Goal: Information Seeking & Learning: Learn about a topic

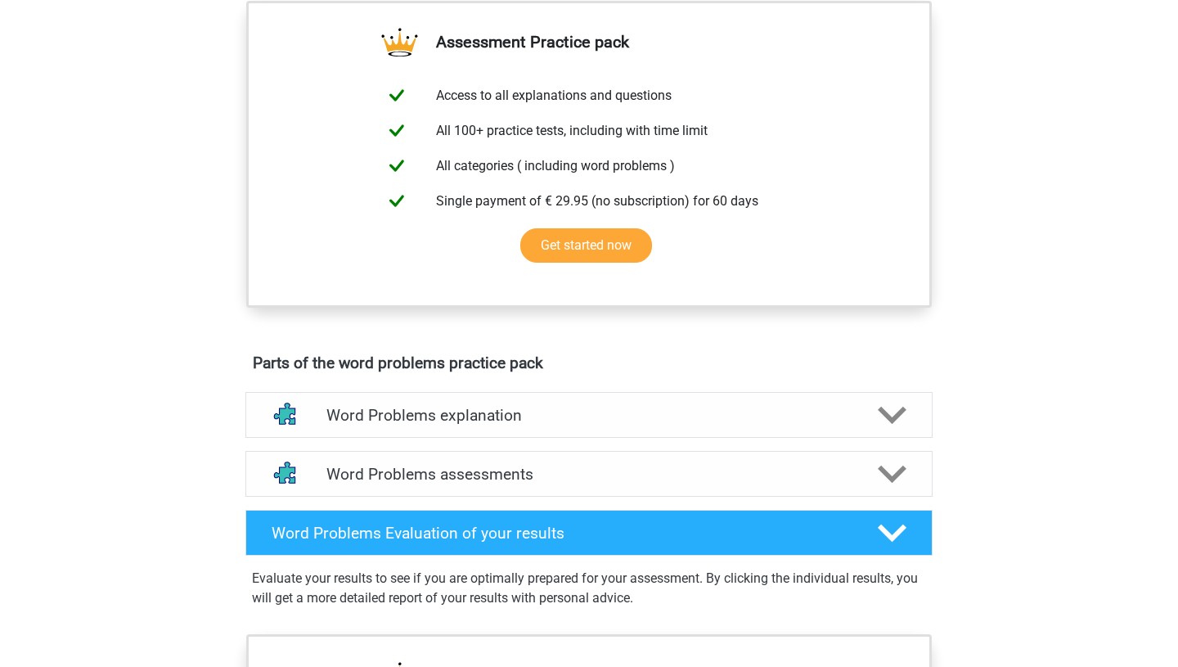
scroll to position [580, 0]
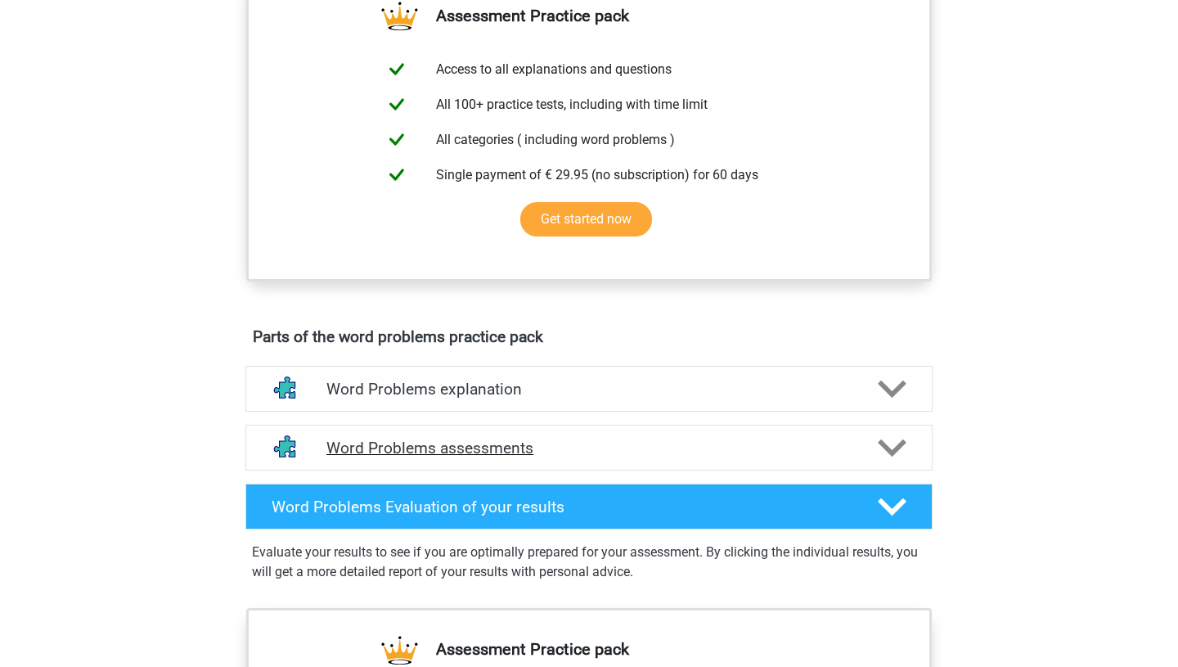
click at [479, 447] on h4 "Word Problems assessments" at bounding box center [588, 448] width 525 height 19
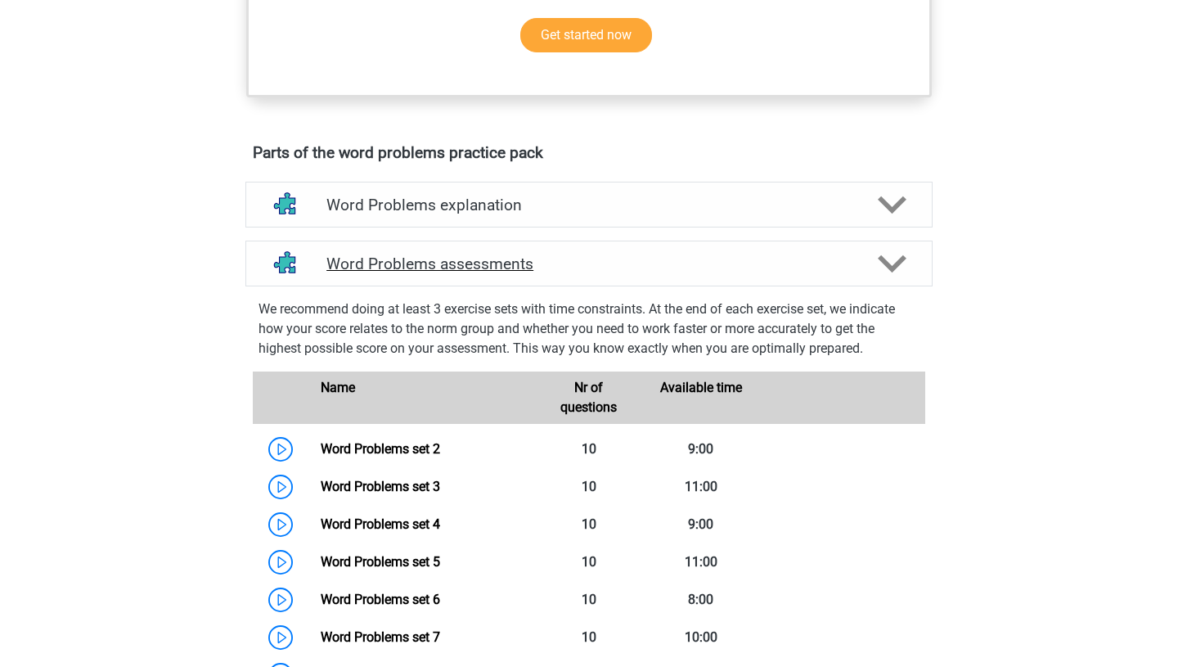
scroll to position [769, 0]
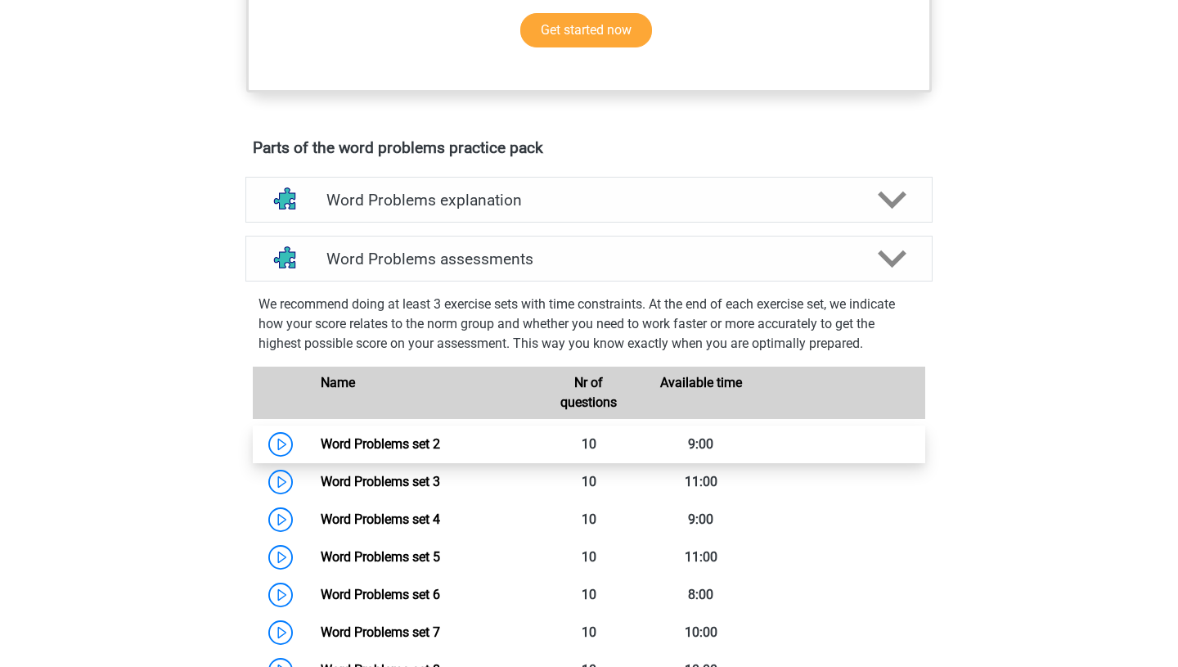
click at [440, 447] on link "Word Problems set 2" at bounding box center [380, 444] width 119 height 16
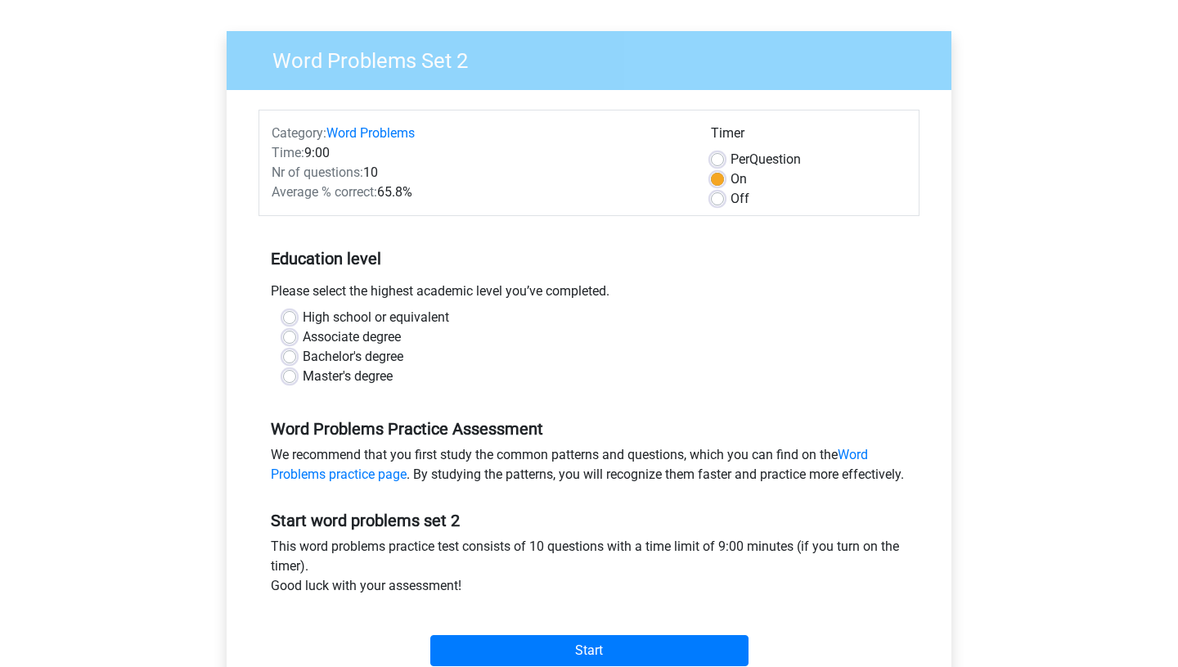
scroll to position [98, 0]
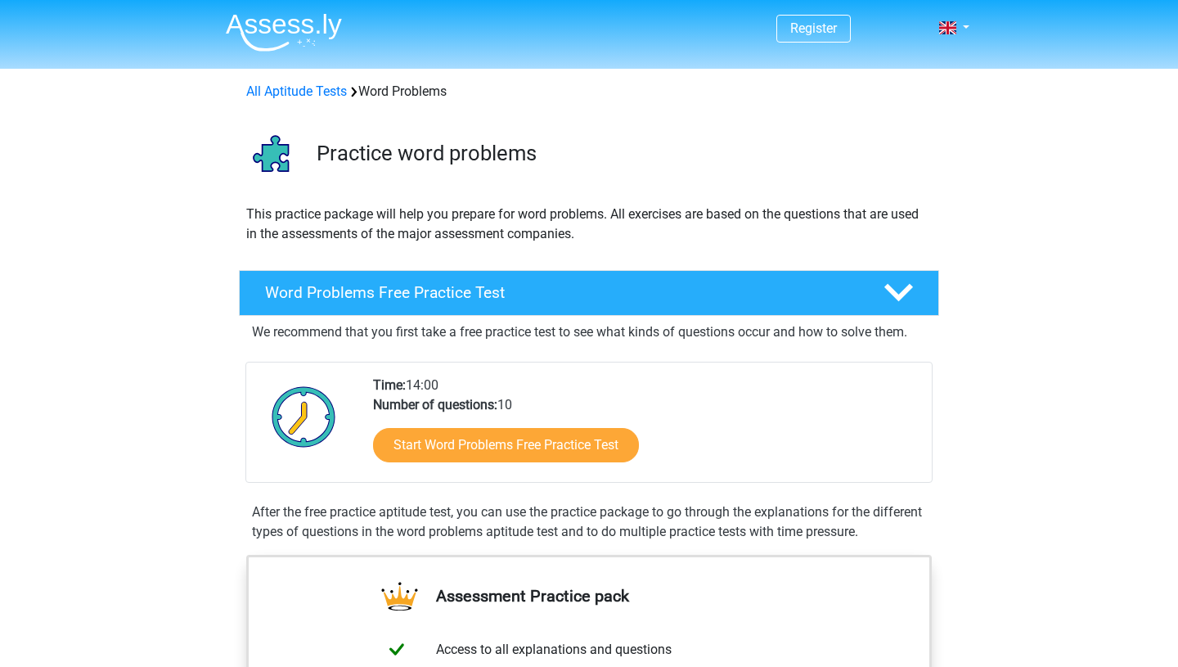
scroll to position [769, 0]
